Goal: Find specific page/section: Find specific page/section

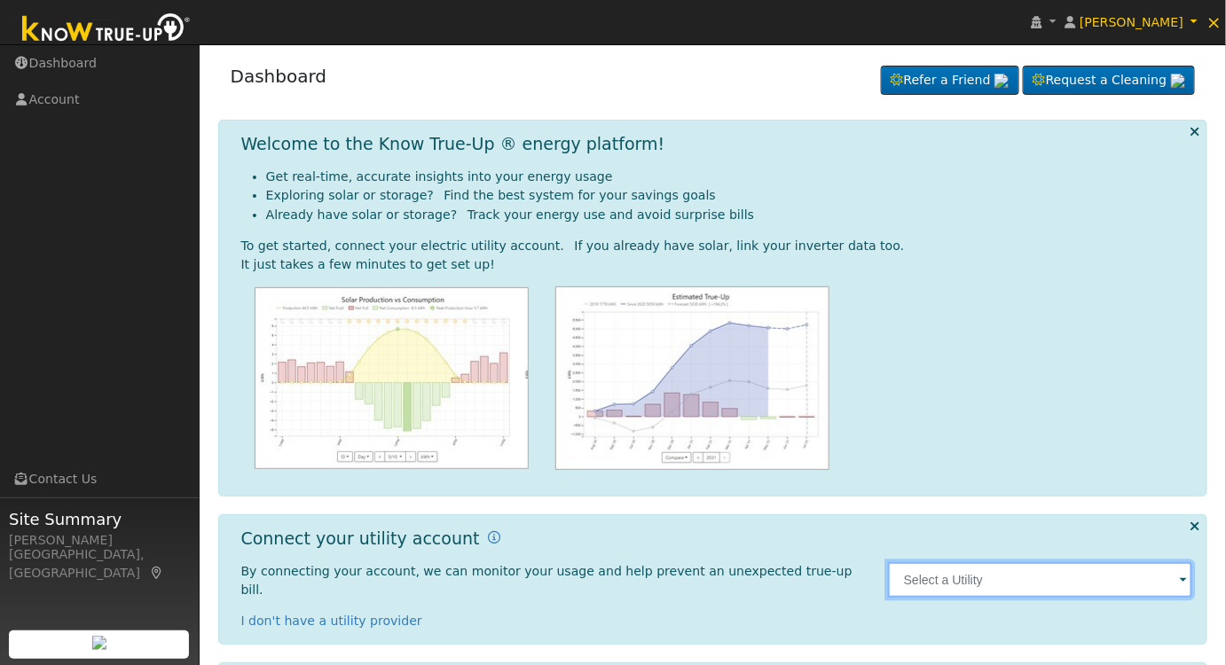
click at [1030, 562] on input "text" at bounding box center [1040, 579] width 305 height 35
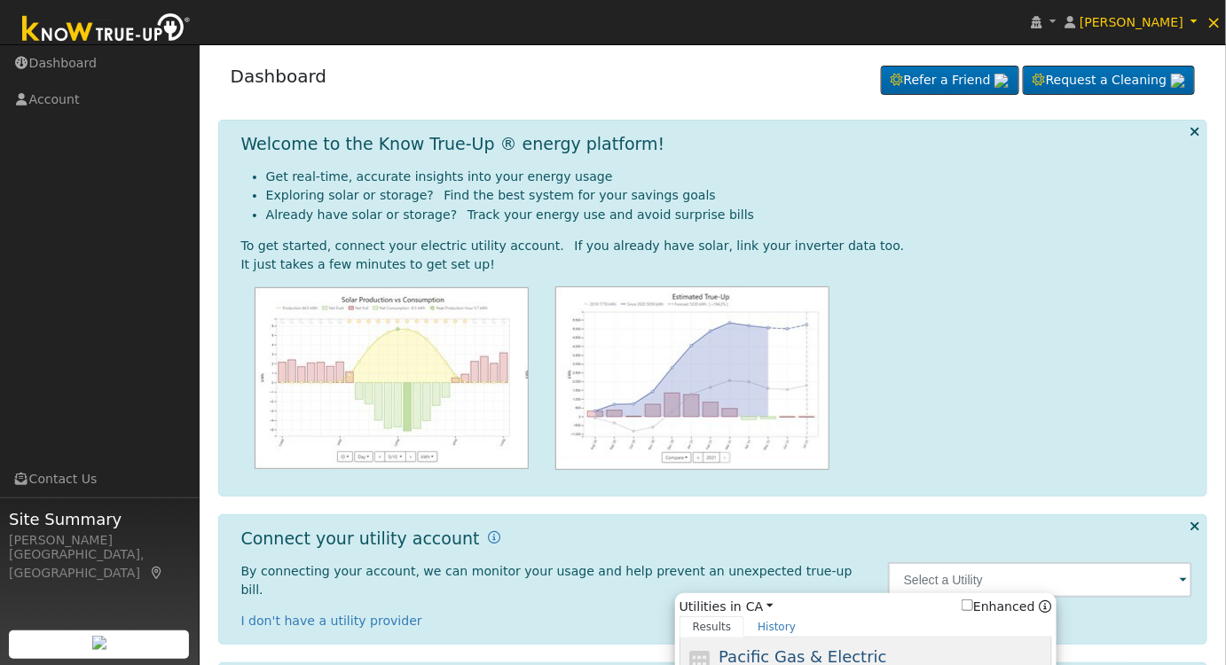
click at [860, 648] on span "Pacific Gas & Electric" at bounding box center [803, 657] width 168 height 19
type input "PG&E"
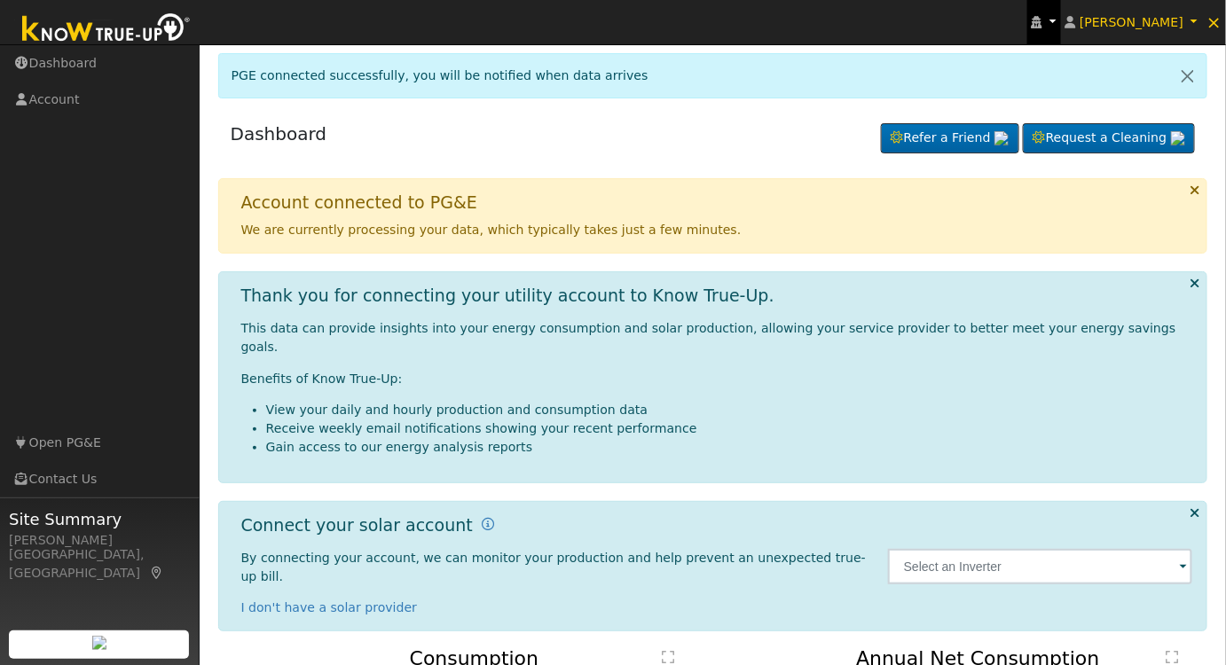
click at [1061, 29] on link at bounding box center [1044, 22] width 34 height 44
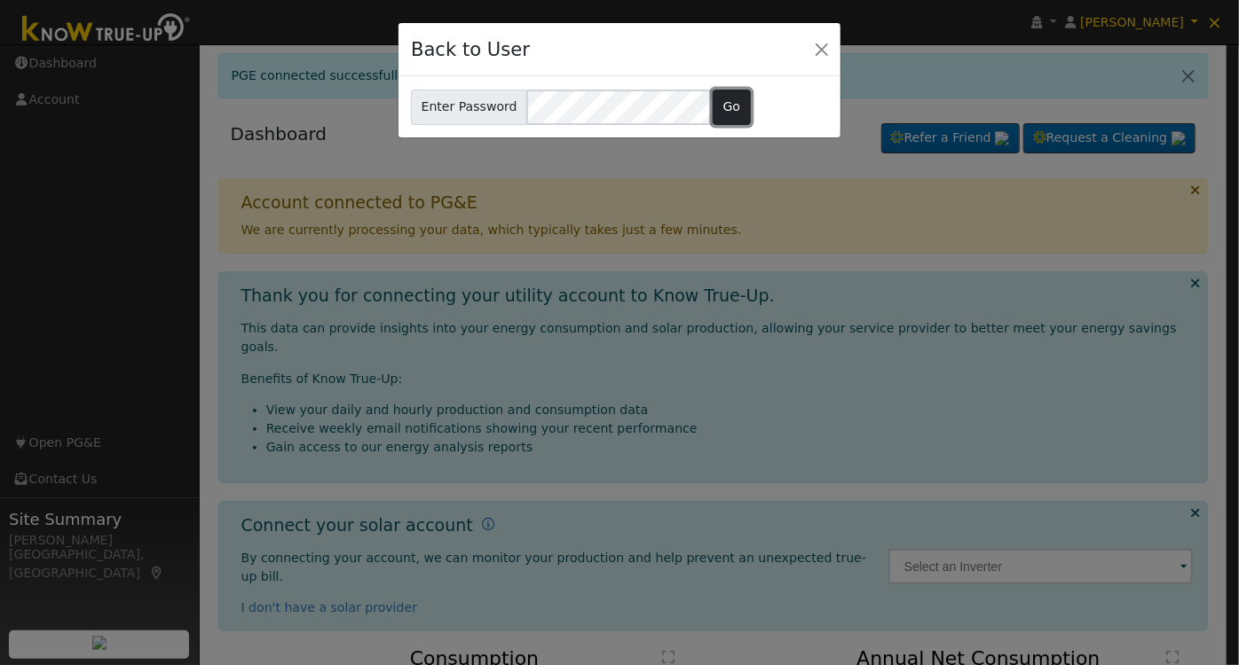
click at [712, 106] on button "Go" at bounding box center [731, 107] width 38 height 35
